Goal: Task Accomplishment & Management: Use online tool/utility

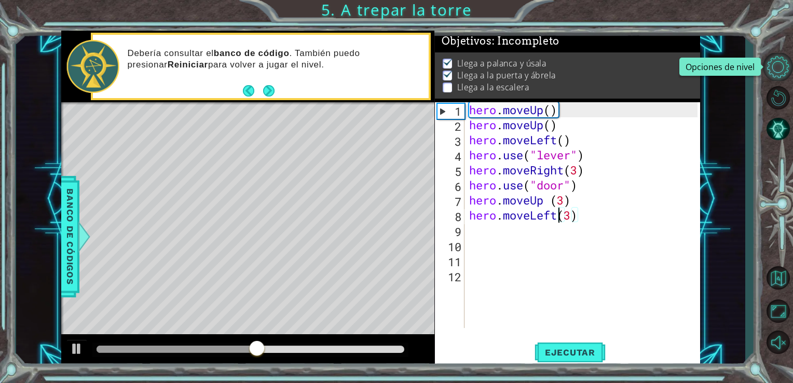
scroll to position [0, 4]
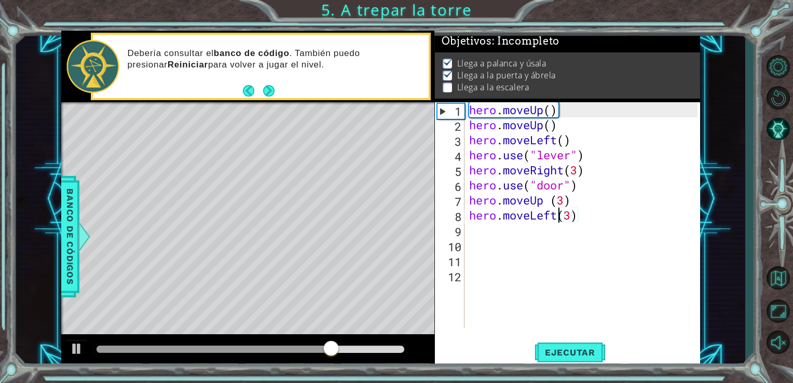
click at [475, 225] on div "hero . moveUp ( ) hero . moveUp ( ) hero . moveLeft ( ) hero . use ( "lever" ) …" at bounding box center [585, 230] width 236 height 256
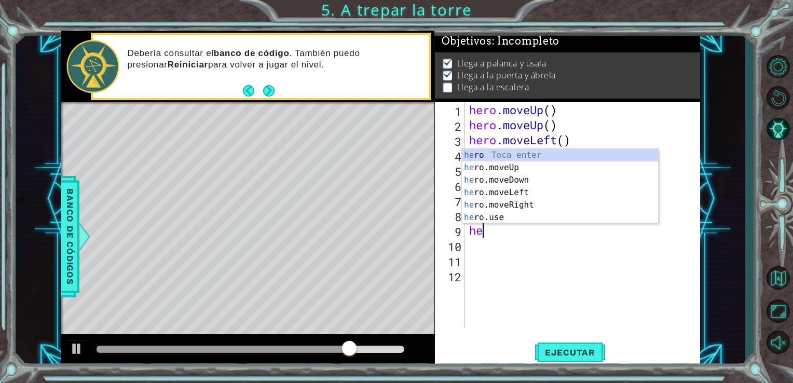
scroll to position [0, 0]
type textarea "hero"
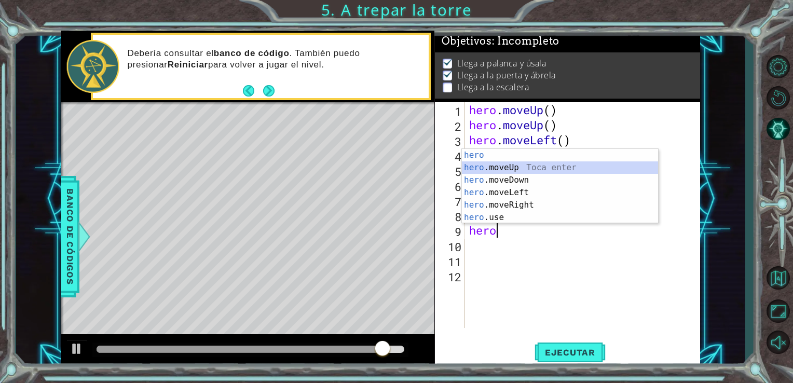
click at [477, 164] on div "hero Toca enter hero .moveUp Toca enter hero .moveDown Toca enter hero .moveLef…" at bounding box center [560, 199] width 196 height 100
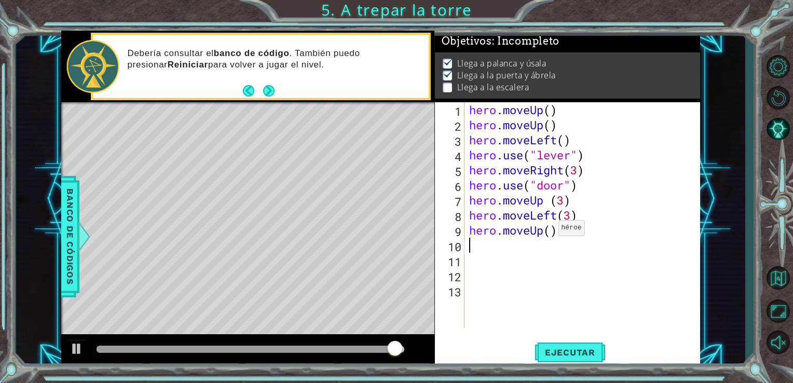
click at [548, 232] on div "hero . moveUp ( ) hero . moveUp ( ) hero . moveLeft ( ) hero . use ( "lever" ) …" at bounding box center [585, 230] width 236 height 256
click at [557, 348] on span "Ejecutar" at bounding box center [570, 352] width 71 height 10
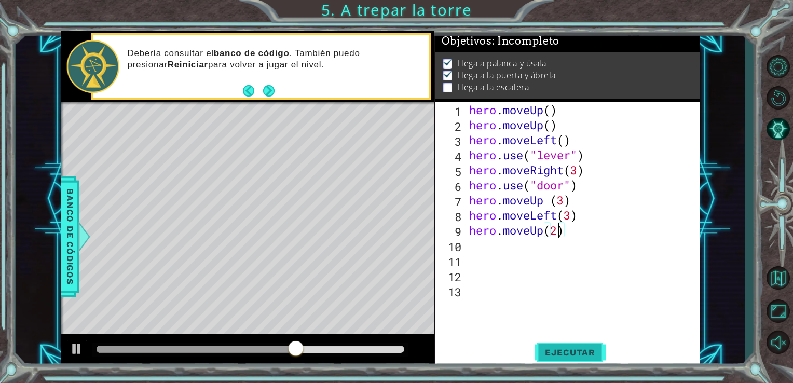
type textarea "hero.moveUp(2)"
click at [571, 344] on button "Ejecutar" at bounding box center [570, 352] width 71 height 26
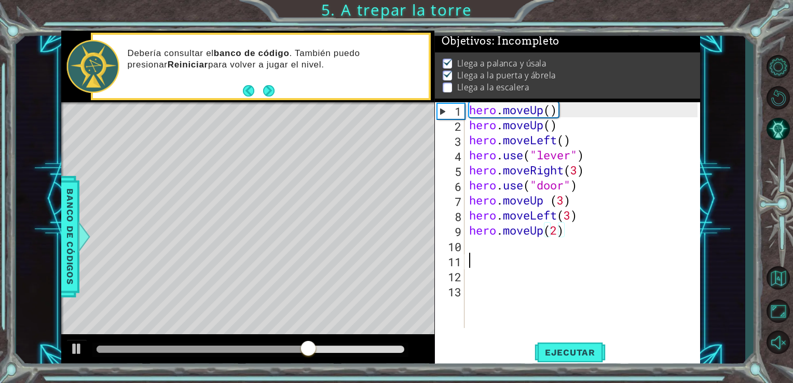
click at [470, 253] on div "hero . moveUp ( ) hero . moveUp ( ) hero . moveLeft ( ) hero . use ( "lever" ) …" at bounding box center [585, 230] width 236 height 256
click at [468, 248] on div "hero . moveUp ( ) hero . moveUp ( ) hero . moveLeft ( ) hero . use ( "lever" ) …" at bounding box center [585, 230] width 236 height 256
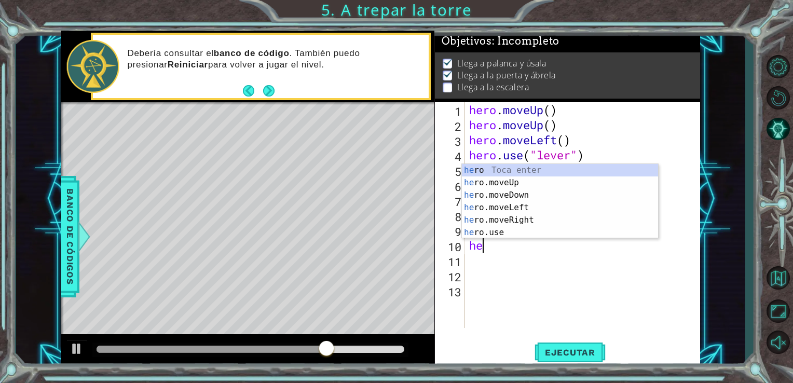
type textarea "her"
click at [479, 184] on div "her o Toca enter her o.moveUp Toca enter her o.moveDown Toca enter her o.moveLe…" at bounding box center [560, 214] width 196 height 100
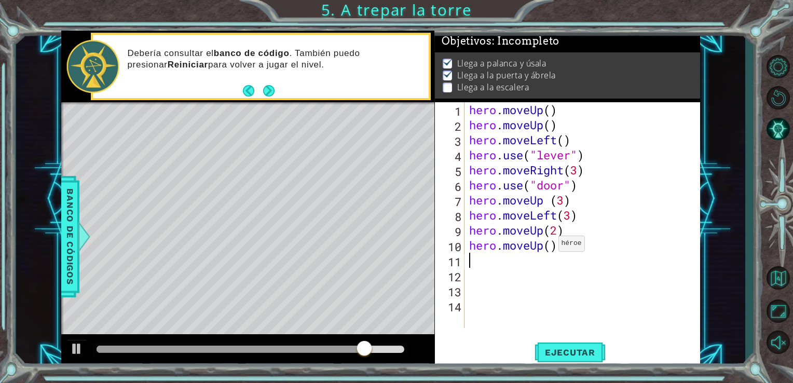
click at [549, 246] on div "hero . moveUp ( ) hero . moveUp ( ) hero . moveLeft ( ) hero . use ( "lever" ) …" at bounding box center [585, 230] width 236 height 256
type textarea "hero.moveUp(3)"
click at [563, 350] on span "Ejecutar" at bounding box center [570, 352] width 71 height 10
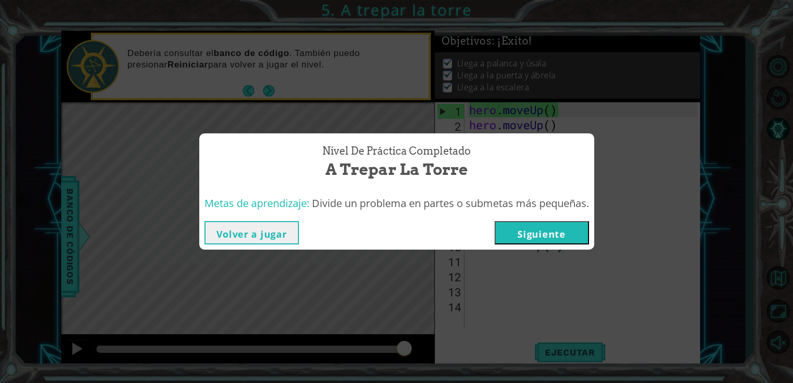
click at [557, 229] on button "Siguiente" at bounding box center [542, 232] width 94 height 23
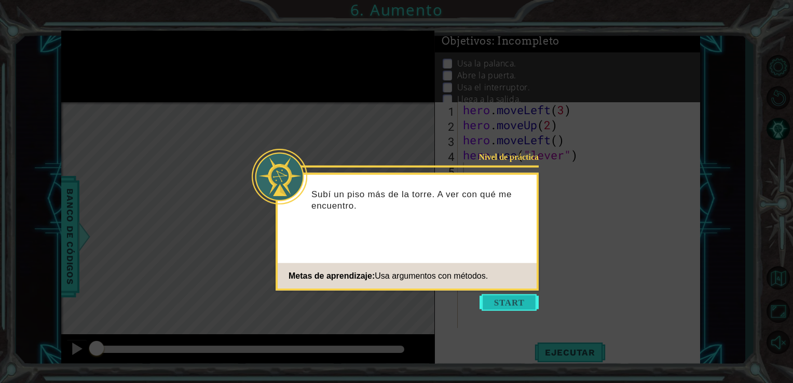
click at [507, 302] on button "Start" at bounding box center [509, 302] width 59 height 17
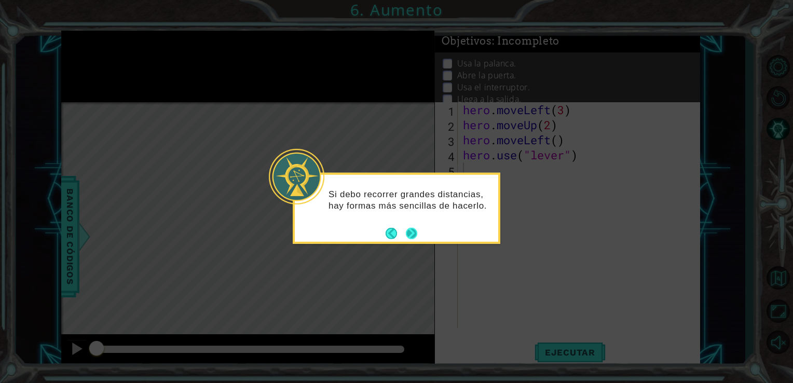
click at [409, 235] on button "Next" at bounding box center [411, 233] width 17 height 17
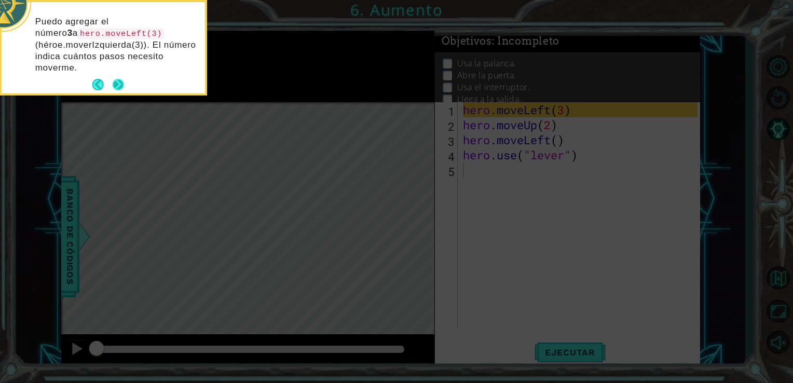
click at [118, 80] on button "Next" at bounding box center [118, 84] width 11 height 11
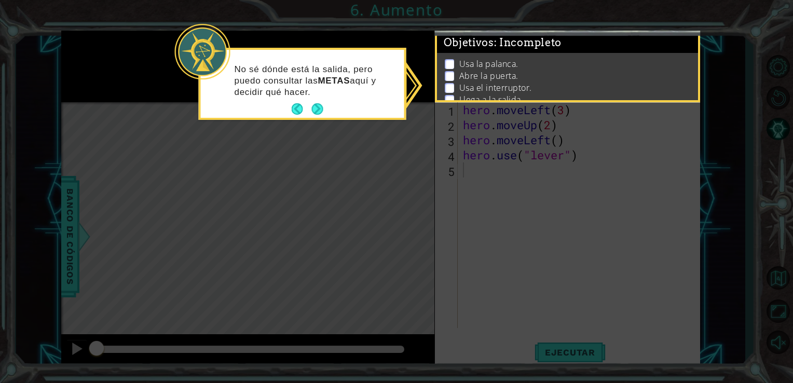
click at [320, 115] on button "Next" at bounding box center [318, 110] width 18 height 18
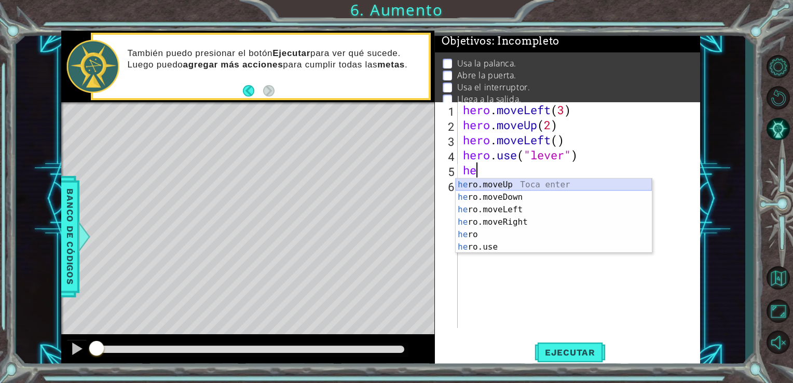
click at [504, 183] on div "he ro.moveUp Toca enter he ro.moveDown Toca enter he ro.moveLeft Toca enter he …" at bounding box center [554, 229] width 196 height 100
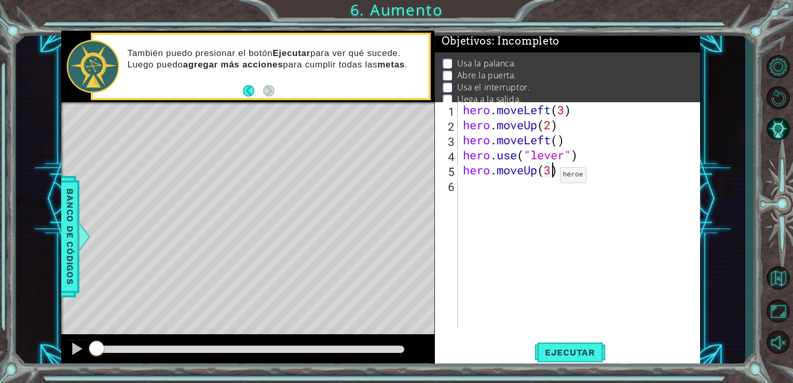
scroll to position [0, 4]
type textarea "hero.moveUp(3)"
click at [596, 345] on button "Ejecutar" at bounding box center [570, 352] width 71 height 26
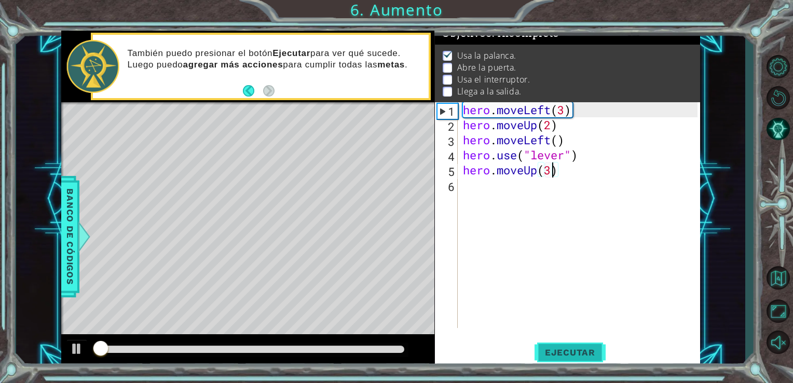
scroll to position [10, 0]
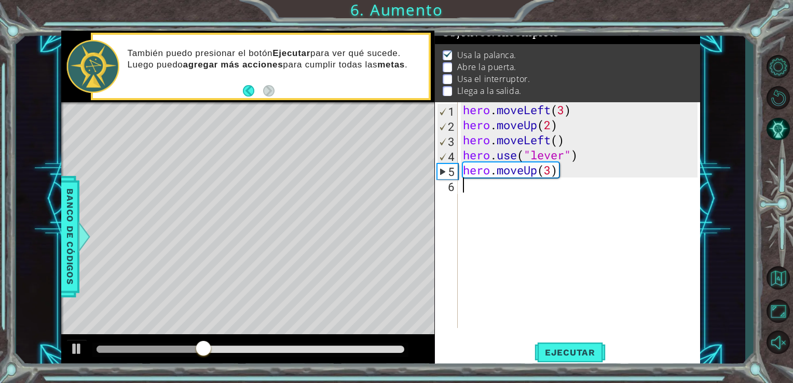
click at [463, 186] on div "hero . moveLeft ( 3 ) hero . moveUp ( 2 ) hero . moveLeft ( ) hero . use ( "lev…" at bounding box center [582, 230] width 242 height 256
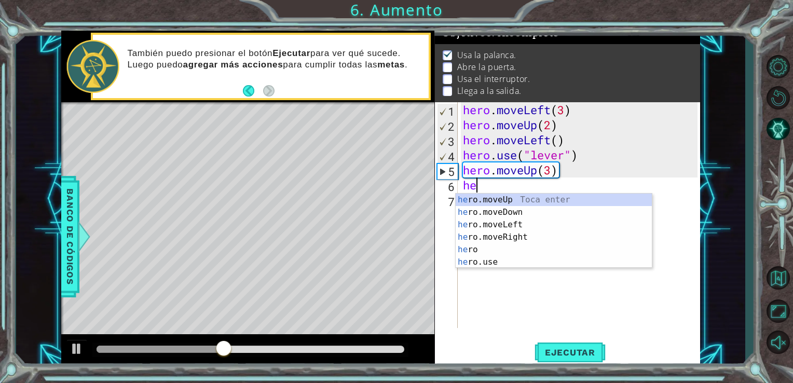
scroll to position [0, 0]
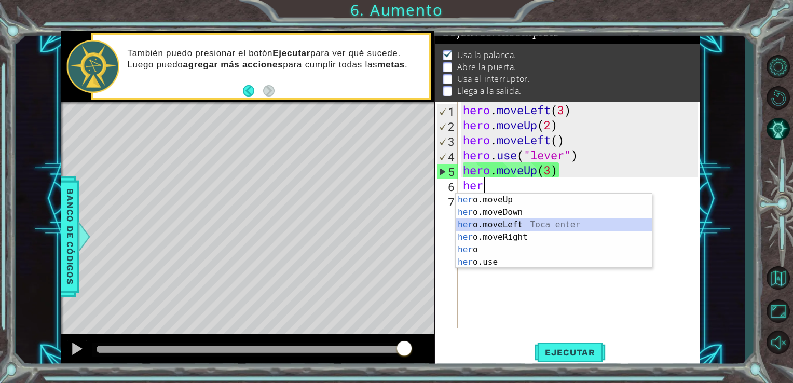
click at [469, 221] on div "her o.moveUp Toca enter her o.moveDown Toca enter her o.moveLeft [PERSON_NAME] …" at bounding box center [554, 244] width 196 height 100
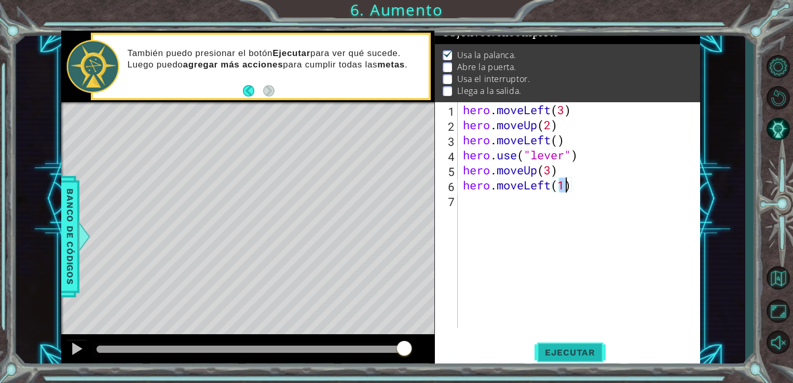
type textarea "hero.moveLeft(1)"
click at [571, 353] on span "Ejecutar" at bounding box center [570, 352] width 71 height 10
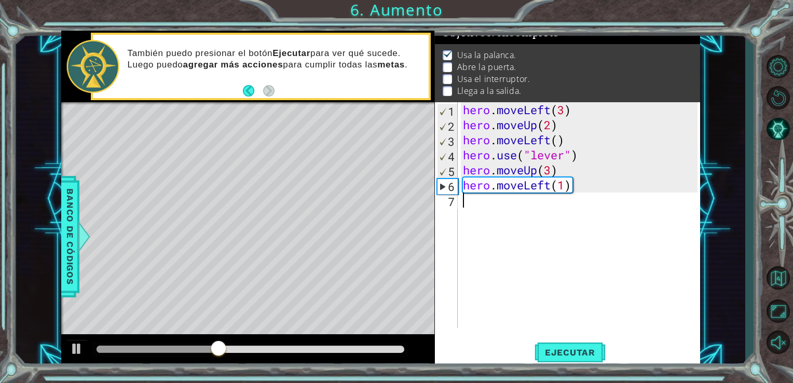
click at [465, 202] on div "hero . moveLeft ( 3 ) hero . moveUp ( 2 ) hero . moveLeft ( ) hero . use ( "lev…" at bounding box center [582, 230] width 242 height 256
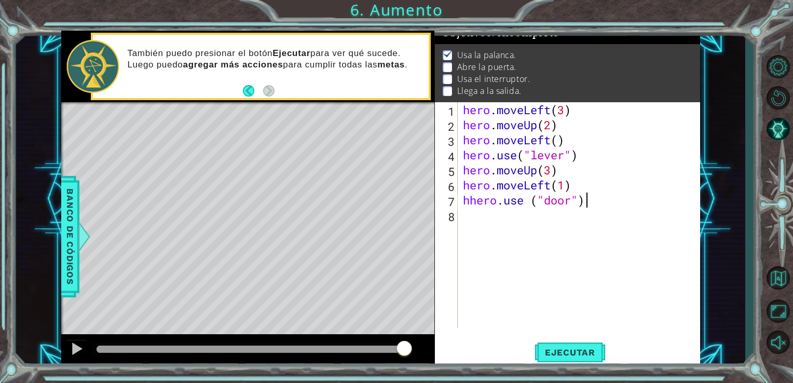
scroll to position [0, 5]
click at [469, 198] on div "hero . moveLeft ( 3 ) hero . moveUp ( 2 ) hero . moveLeft ( ) hero . use ( "lev…" at bounding box center [582, 230] width 242 height 256
type textarea "hero.use ("door")"
click at [558, 343] on button "Ejecutar" at bounding box center [570, 352] width 71 height 26
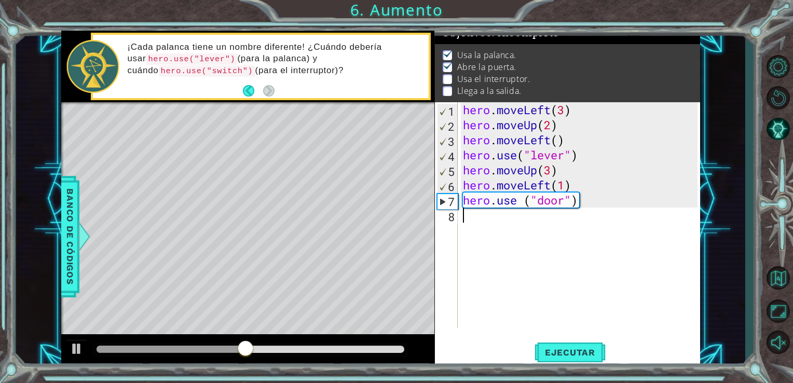
click at [466, 218] on div "hero . moveLeft ( 3 ) hero . moveUp ( 2 ) hero . moveLeft ( ) hero . use ( "lev…" at bounding box center [582, 230] width 242 height 256
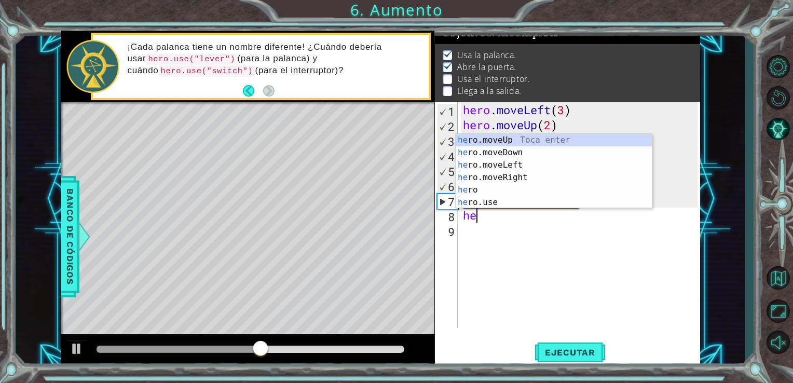
scroll to position [0, 0]
click at [494, 144] on div "her o.moveUp Toca enter her o.moveDown Toca enter her o.moveLeft [PERSON_NAME] …" at bounding box center [554, 184] width 196 height 100
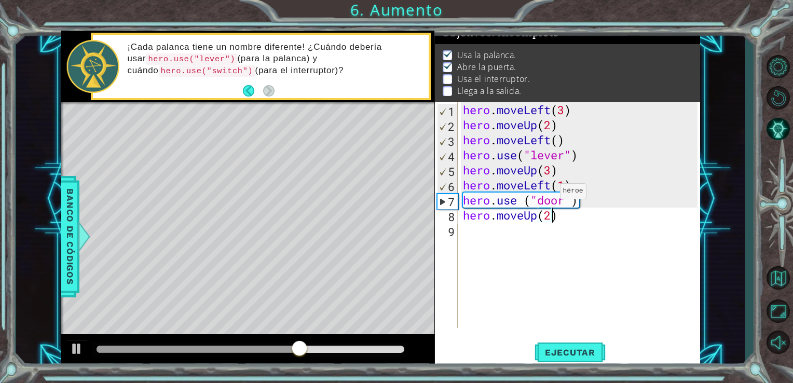
scroll to position [0, 4]
type textarea "hero.moveUp(2)"
click at [573, 354] on span "Ejecutar" at bounding box center [570, 352] width 71 height 10
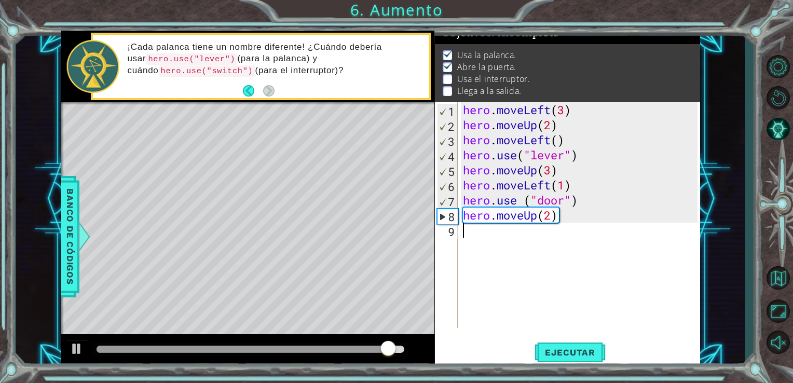
click at [478, 233] on div "hero . moveLeft ( 3 ) hero . moveUp ( 2 ) hero . moveLeft ( ) hero . use ( "lev…" at bounding box center [582, 230] width 242 height 256
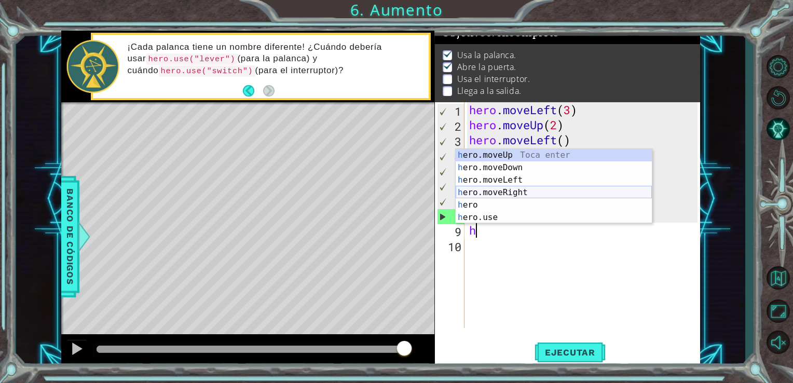
click at [484, 192] on div "h ero.moveUp Toca enter h ero.moveDown Toca enter h ero.moveLeft Toca enter h e…" at bounding box center [554, 199] width 196 height 100
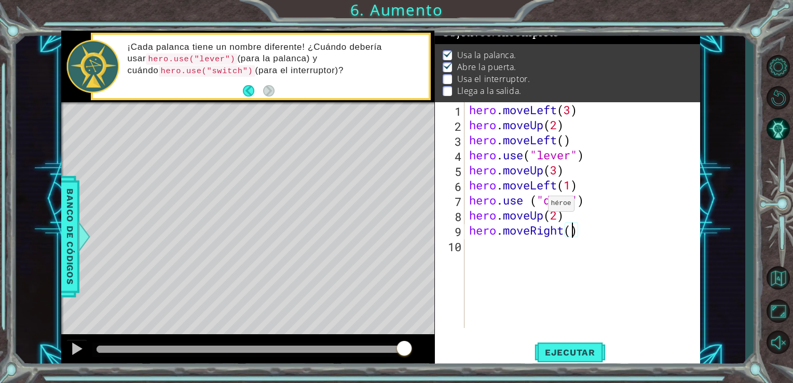
scroll to position [0, 4]
type textarea "hero.moveRight(3)"
click at [562, 354] on span "Ejecutar" at bounding box center [570, 352] width 71 height 10
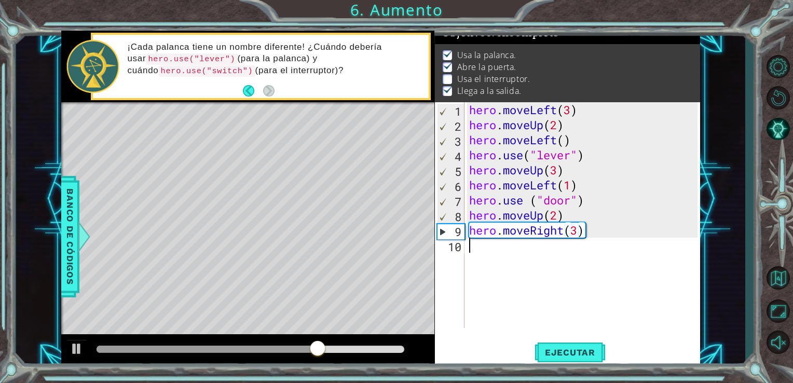
click at [478, 246] on div "hero . moveLeft ( 3 ) hero . moveUp ( 2 ) hero . moveLeft ( ) hero . use ( "lev…" at bounding box center [585, 230] width 236 height 256
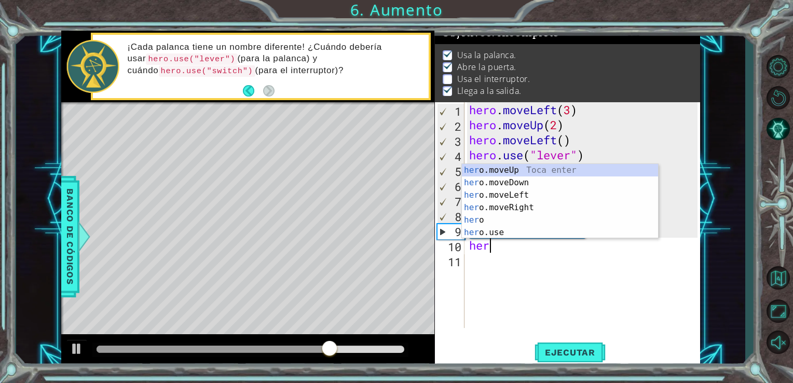
scroll to position [0, 0]
click at [490, 165] on div "her o.moveUp Toca enter her o.moveDown Toca enter her o.moveLeft [PERSON_NAME] …" at bounding box center [560, 214] width 196 height 100
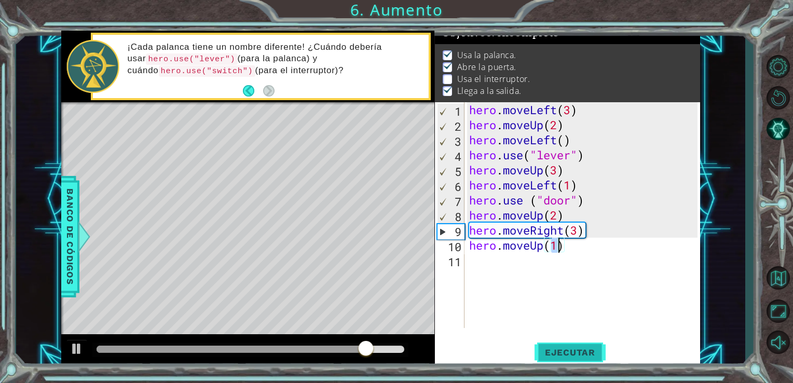
click at [571, 357] on span "Ejecutar" at bounding box center [570, 352] width 71 height 10
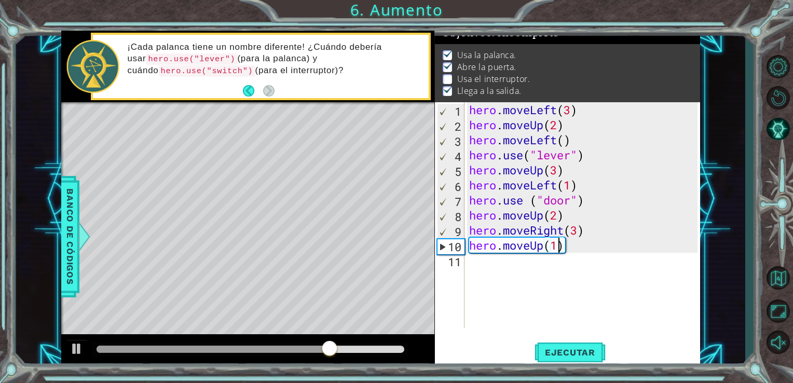
type textarea "hero.moveUp()"
click at [468, 261] on div "hero . moveLeft ( 3 ) hero . moveUp ( 2 ) hero . moveLeft ( ) hero . use ( "lev…" at bounding box center [585, 230] width 236 height 256
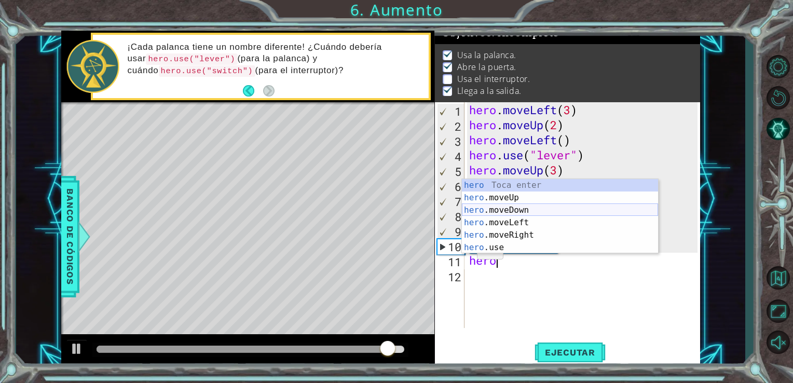
click at [478, 209] on div "hero Toca enter hero .moveUp Toca enter hero .moveDown Toca enter hero .moveLef…" at bounding box center [560, 229] width 196 height 100
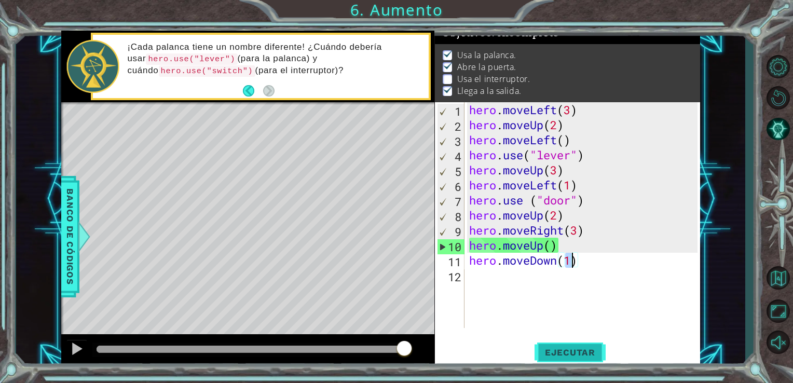
type textarea "hero.moveDown(1)"
click at [562, 351] on span "Ejecutar" at bounding box center [570, 352] width 71 height 10
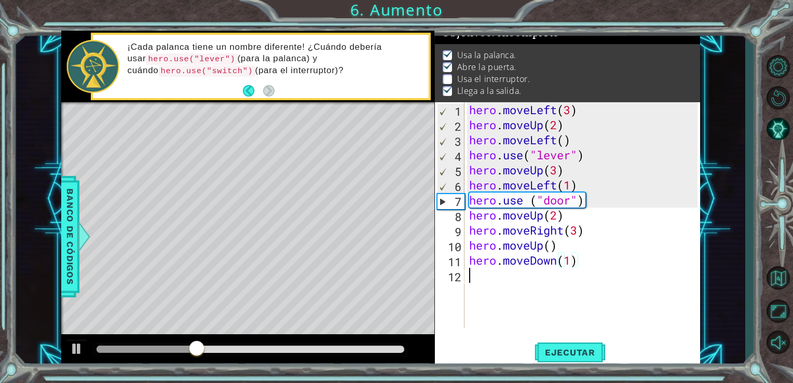
click at [476, 279] on div "hero . moveLeft ( 3 ) hero . moveUp ( 2 ) hero . moveLeft ( ) hero . use ( "lev…" at bounding box center [585, 230] width 236 height 256
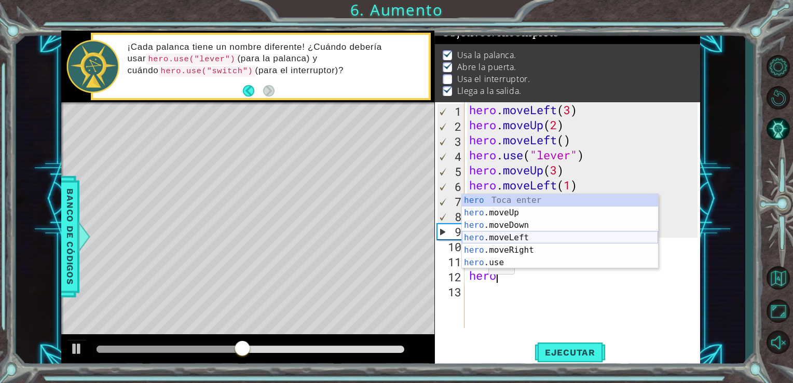
click at [490, 239] on div "hero Toca enter hero .moveUp Toca enter hero .moveDown Toca enter hero .moveLef…" at bounding box center [560, 244] width 196 height 100
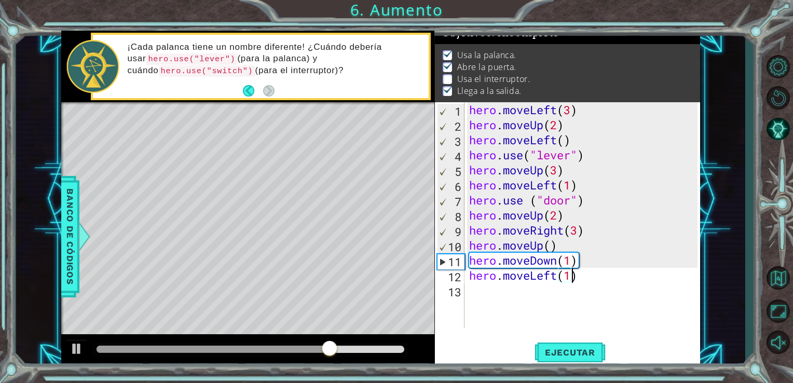
scroll to position [0, 4]
type textarea "hero.moveLeft(1)"
click at [565, 349] on span "Ejecutar" at bounding box center [570, 352] width 71 height 10
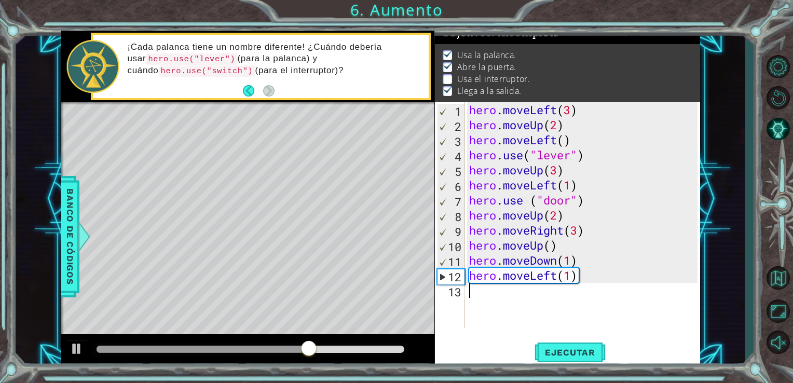
click at [469, 296] on div "hero . moveLeft ( 3 ) hero . moveUp ( 2 ) hero . moveLeft ( ) hero . use ( "lev…" at bounding box center [585, 230] width 236 height 256
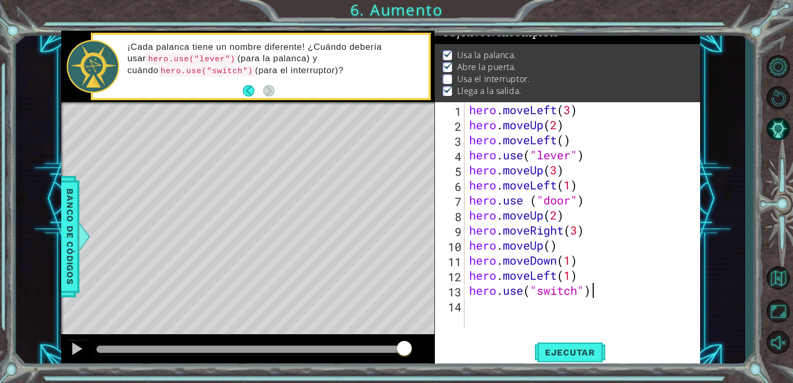
scroll to position [0, 5]
type textarea "hero.use("switch")"
click at [565, 357] on span "Ejecutar" at bounding box center [570, 352] width 71 height 10
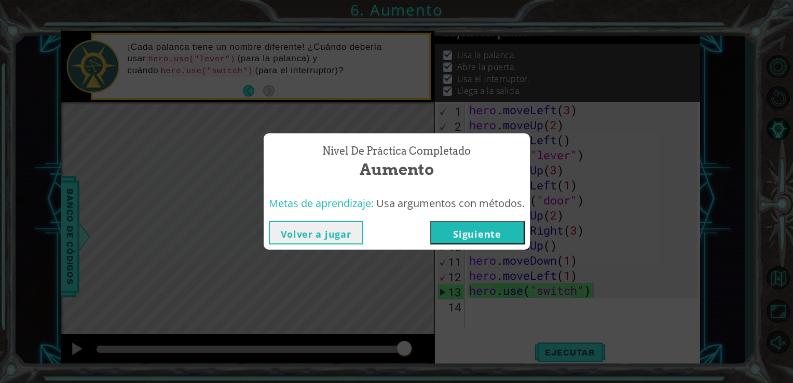
click at [471, 239] on button "Siguiente" at bounding box center [477, 232] width 94 height 23
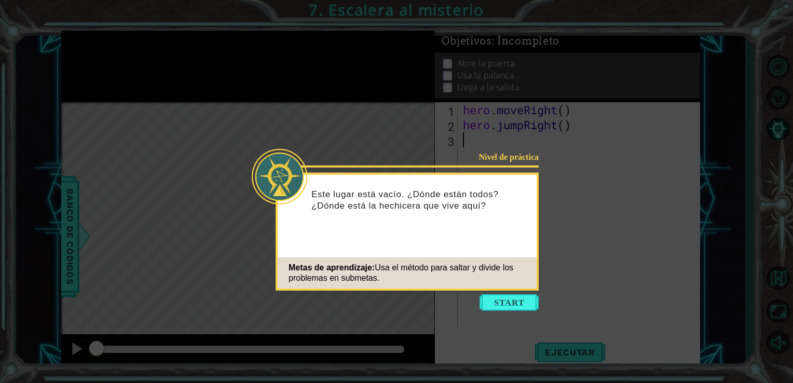
click at [549, 167] on icon at bounding box center [396, 191] width 793 height 383
click at [522, 306] on button "Start" at bounding box center [509, 302] width 59 height 17
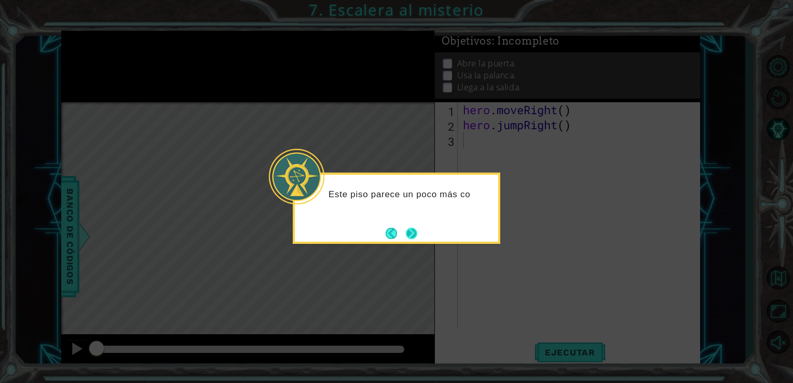
click at [416, 239] on button "Next" at bounding box center [411, 233] width 17 height 17
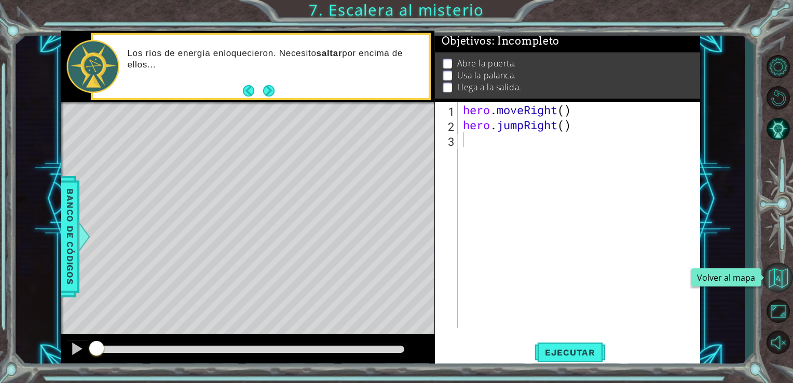
click at [778, 285] on button "Volver al mapa" at bounding box center [778, 278] width 30 height 30
